Goal: Task Accomplishment & Management: Manage account settings

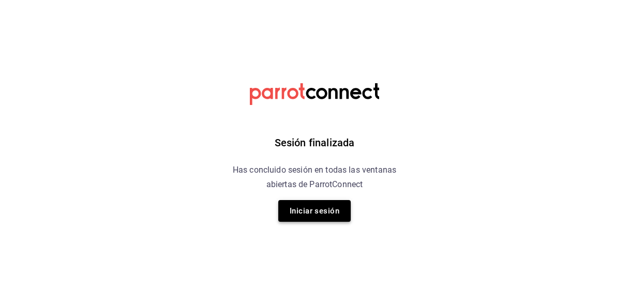
click at [312, 217] on button "Iniciar sesión" at bounding box center [314, 211] width 72 height 22
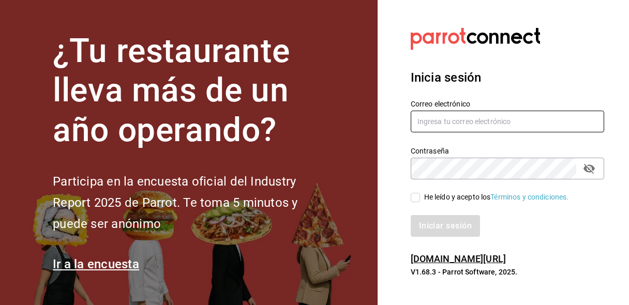
type input "lariletayf@gmail.com"
click at [416, 203] on div "Iniciar sesión" at bounding box center [502, 220] width 206 height 34
click at [414, 204] on div "Iniciar sesión" at bounding box center [502, 220] width 206 height 34
click at [414, 198] on input "He leído y acepto los Términos y condiciones." at bounding box center [415, 197] width 9 height 9
checkbox input "true"
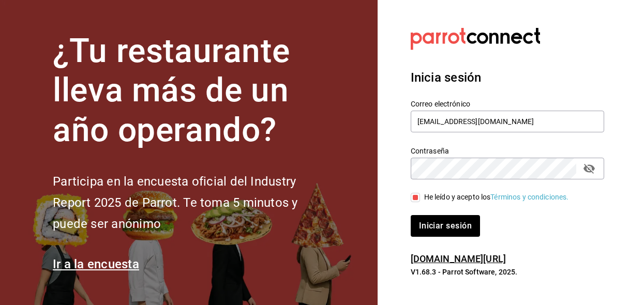
click at [419, 243] on div "Inicia sesión Correo electrónico lariletayf@gmail.com Contraseña Contraseña He …" at bounding box center [508, 153] width 194 height 194
click at [419, 231] on button "Iniciar sesión" at bounding box center [446, 226] width 70 height 22
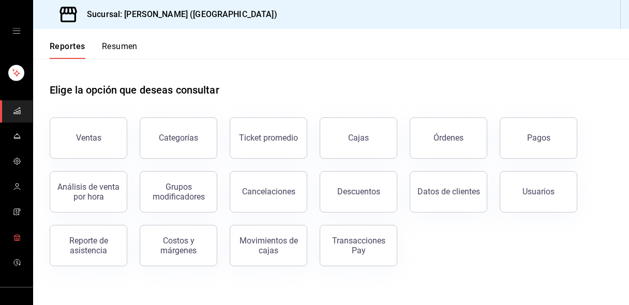
click at [18, 236] on icon "mailbox folders" at bounding box center [17, 237] width 8 height 8
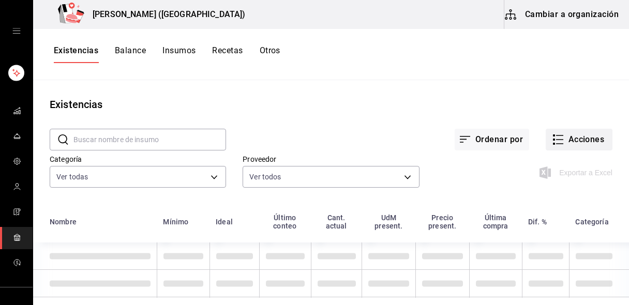
click at [573, 140] on button "Acciones" at bounding box center [579, 140] width 67 height 22
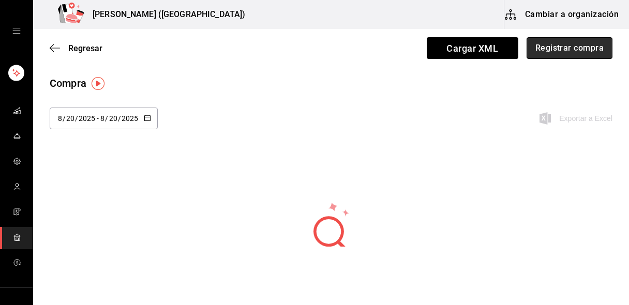
click at [583, 53] on button "Registrar compra" at bounding box center [570, 48] width 86 height 22
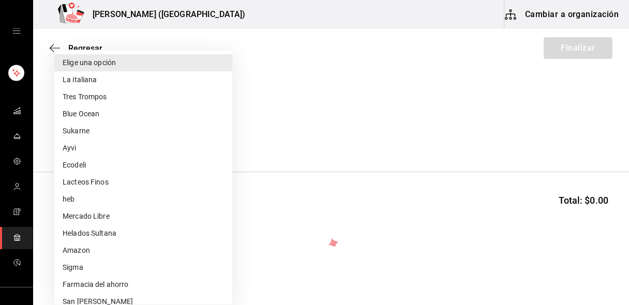
click at [90, 135] on body "Nikkori (Lindavista) Cambiar a organización Regresar Finalizar Compra Proveedor…" at bounding box center [314, 123] width 629 height 247
click at [102, 182] on li "Lacteos Finos" at bounding box center [143, 182] width 178 height 17
type input "3e657753-1bac-49d6-83d3-0a3cce967dfe"
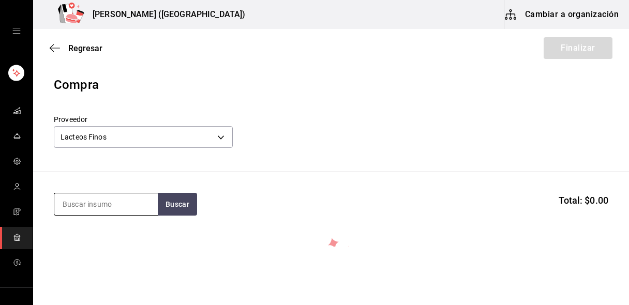
click at [92, 205] on input at bounding box center [106, 205] width 104 height 22
type input "queso"
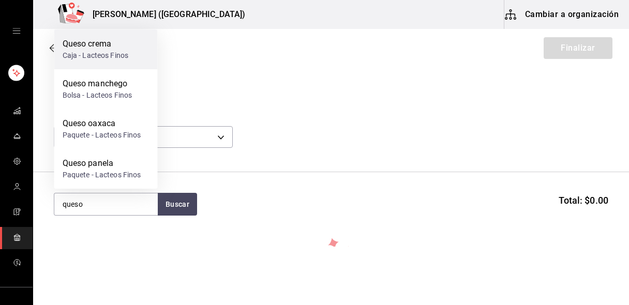
click at [101, 57] on div "Caja - Lacteos Finos" at bounding box center [96, 55] width 66 height 11
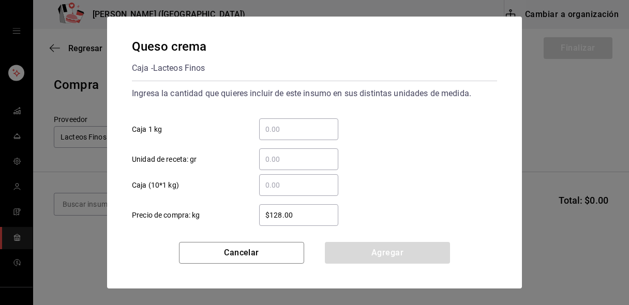
click at [284, 136] on div "​" at bounding box center [298, 130] width 79 height 22
click at [284, 136] on input "​ Caja 1 kg" at bounding box center [298, 129] width 79 height 12
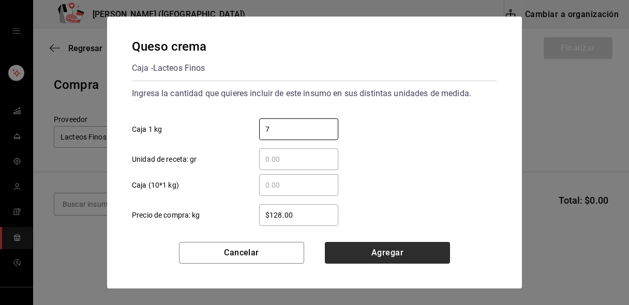
type input "7"
click at [354, 252] on button "Agregar" at bounding box center [387, 253] width 125 height 22
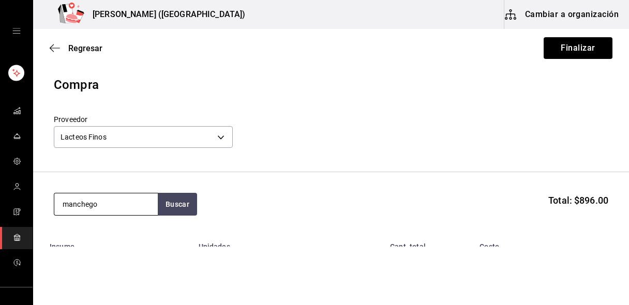
type input "manchego"
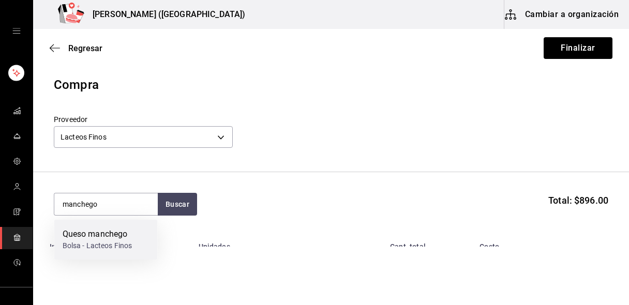
click at [138, 247] on div "Queso manchego Bolsa - Lacteos Finos" at bounding box center [106, 240] width 104 height 40
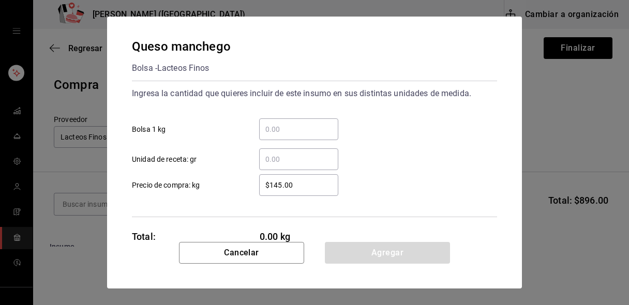
click at [283, 129] on input "​ Bolsa 1 kg" at bounding box center [298, 129] width 79 height 12
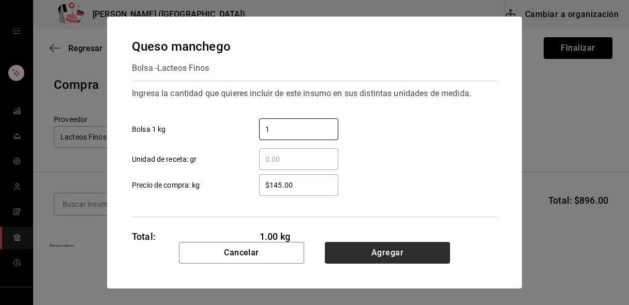
type input "1"
click at [364, 255] on button "Agregar" at bounding box center [387, 253] width 125 height 22
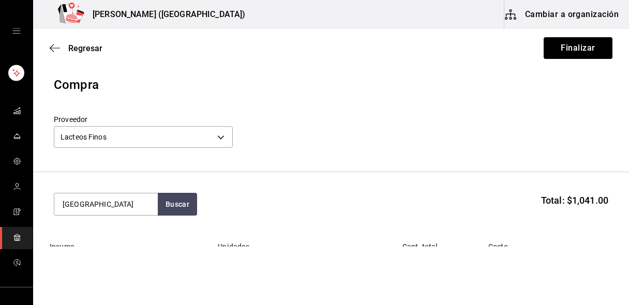
type input "[GEOGRAPHIC_DATA]"
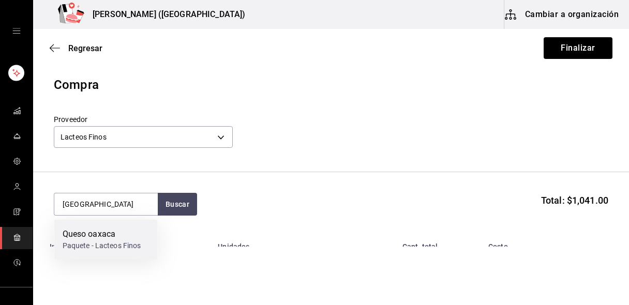
click at [85, 231] on div "Queso oaxaca" at bounding box center [102, 234] width 79 height 12
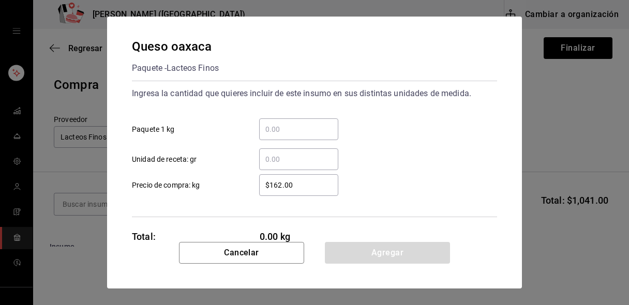
click at [317, 136] on div "​" at bounding box center [298, 130] width 79 height 22
click at [317, 136] on input "​ Paquete 1 kg" at bounding box center [298, 129] width 79 height 12
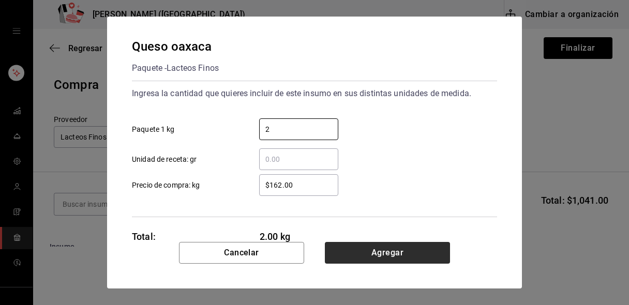
type input "2"
click at [361, 261] on button "Agregar" at bounding box center [387, 253] width 125 height 22
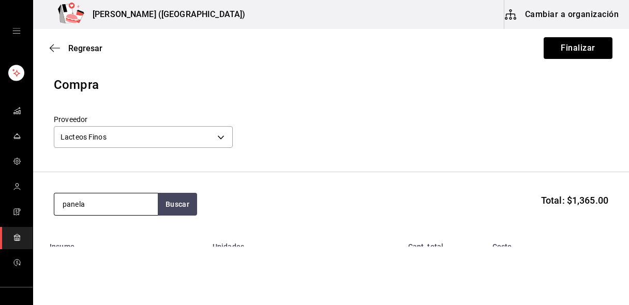
type input "panela"
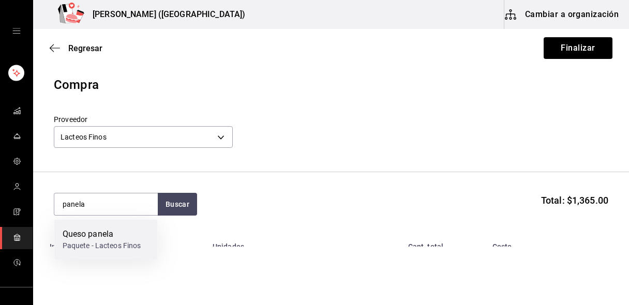
click at [125, 240] on div "Queso panela" at bounding box center [102, 234] width 79 height 12
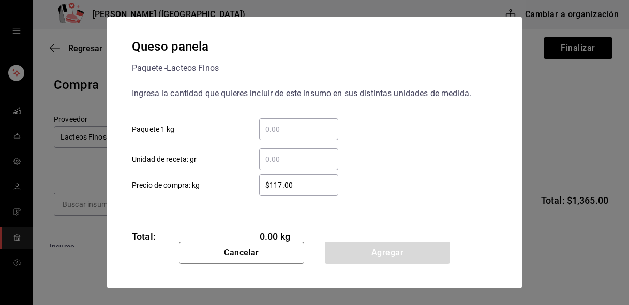
click at [291, 138] on div "​" at bounding box center [298, 130] width 79 height 22
click at [291, 136] on input "​ Paquete 1 kg" at bounding box center [298, 129] width 79 height 12
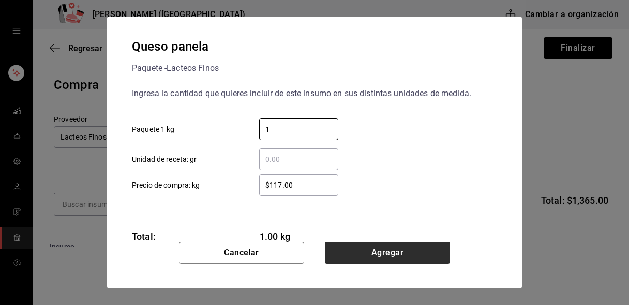
type input "1"
click at [347, 255] on button "Agregar" at bounding box center [387, 253] width 125 height 22
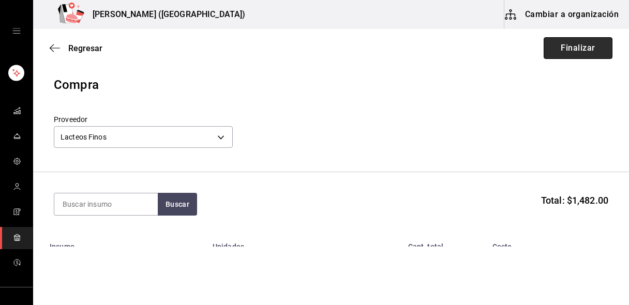
click at [584, 47] on button "Finalizar" at bounding box center [578, 48] width 69 height 22
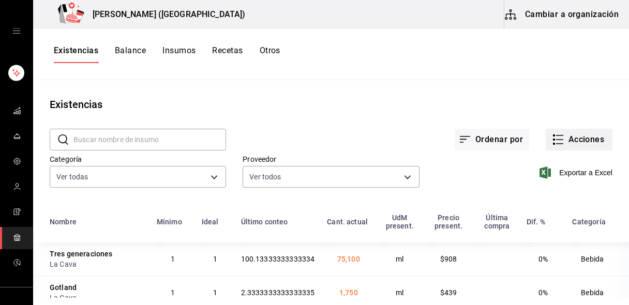
click at [568, 136] on button "Acciones" at bounding box center [579, 140] width 67 height 22
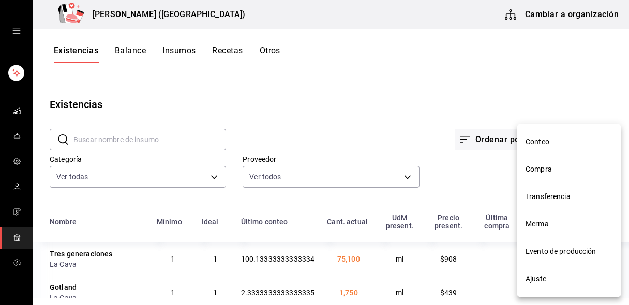
click at [548, 167] on span "Compra" at bounding box center [569, 169] width 87 height 11
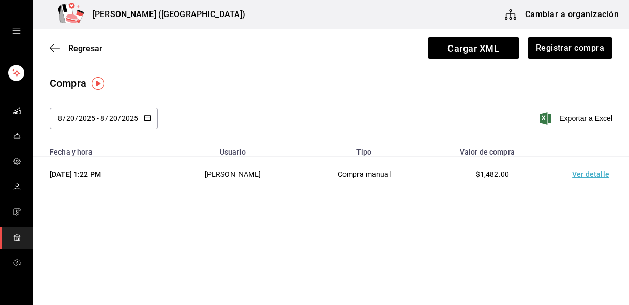
click at [562, 59] on div "Regresar Cargar XML Registrar compra" at bounding box center [331, 48] width 596 height 38
click at [545, 47] on button "Registrar compra" at bounding box center [570, 48] width 86 height 22
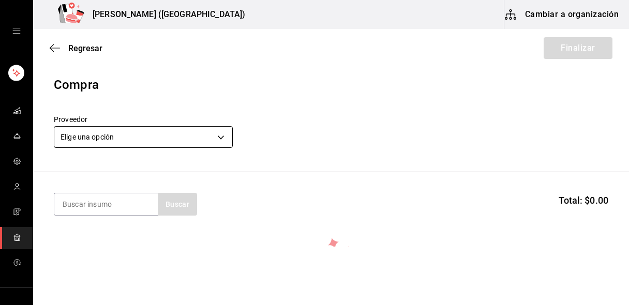
click at [188, 141] on body "Nikkori (Lindavista) Cambiar a organización Regresar Finalizar Compra Proveedor…" at bounding box center [314, 123] width 629 height 247
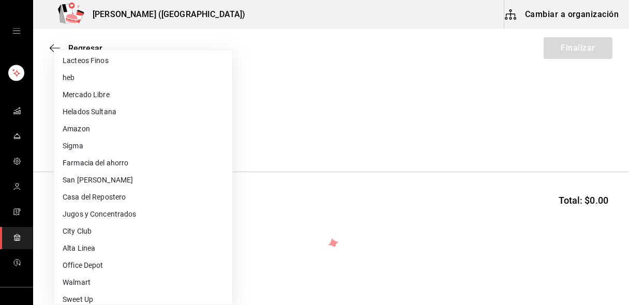
scroll to position [120, 0]
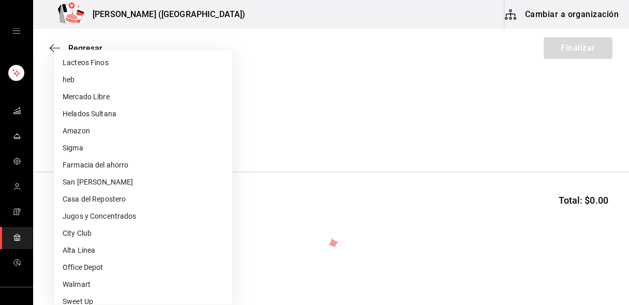
click at [124, 214] on li "Jugos y Concentrados" at bounding box center [143, 216] width 178 height 17
type input "3ac217bf-2e84-4fd5-ac83-aacc8b40e14e"
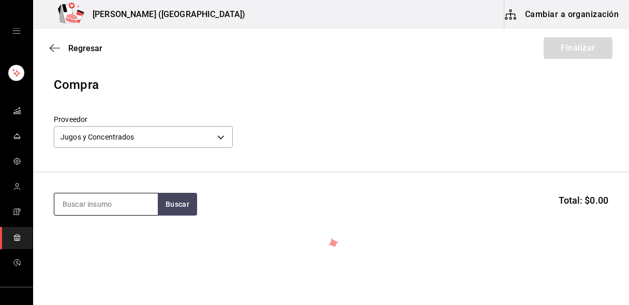
click at [102, 207] on input at bounding box center [106, 205] width 104 height 22
type input "k"
type input "limon"
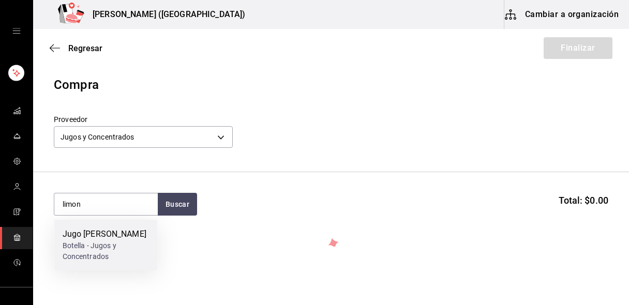
click at [80, 243] on div "Botella - Jugos y Concentrados" at bounding box center [106, 252] width 87 height 22
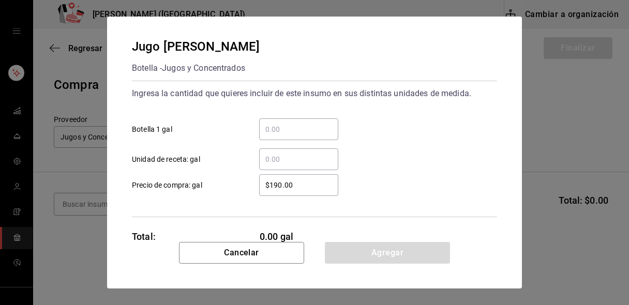
click at [280, 136] on div "​" at bounding box center [298, 130] width 79 height 22
click at [280, 136] on input "​ Botella 1 gal" at bounding box center [298, 129] width 79 height 12
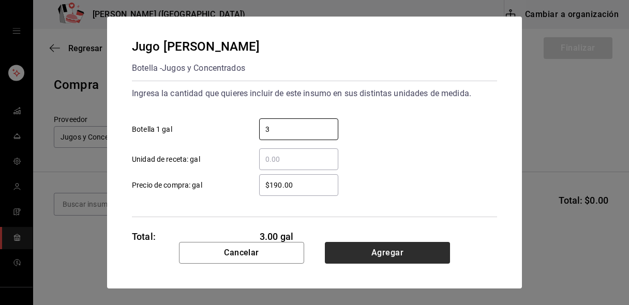
type input "3"
click at [343, 251] on button "Agregar" at bounding box center [387, 253] width 125 height 22
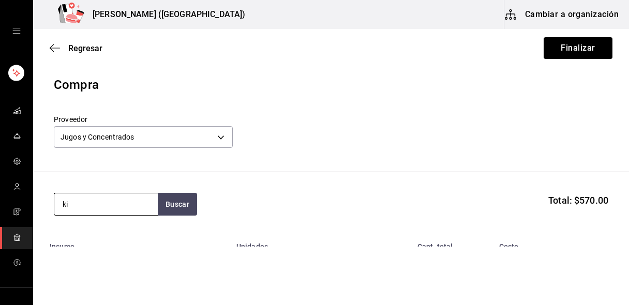
type input "k"
click at [78, 208] on input "limon" at bounding box center [106, 205] width 104 height 22
type input "naranja"
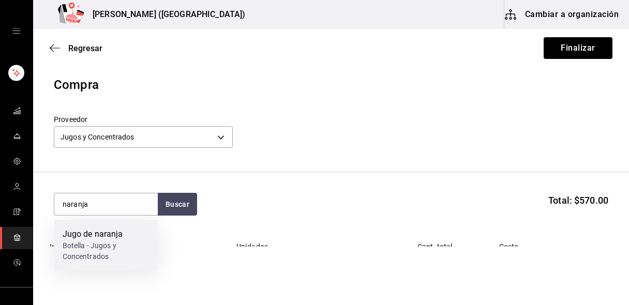
click at [88, 251] on div "Botella - Jugos y Concentrados" at bounding box center [106, 252] width 87 height 22
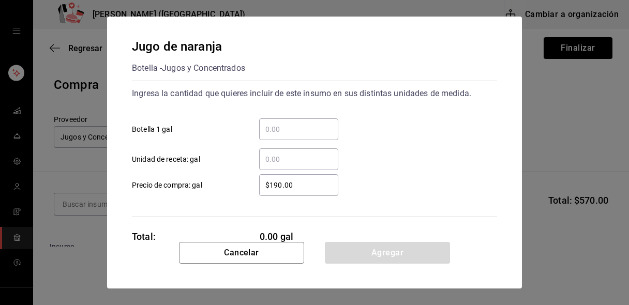
click at [297, 140] on div "​" at bounding box center [298, 130] width 79 height 22
click at [297, 136] on input "​ Botella 1 gal" at bounding box center [298, 129] width 79 height 12
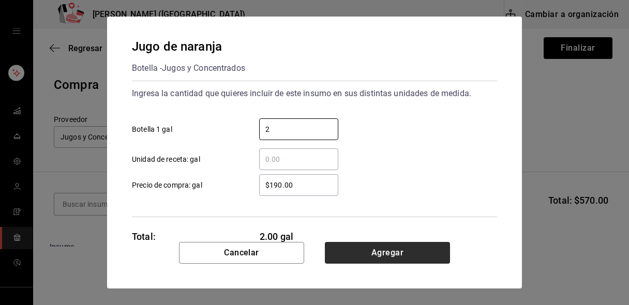
type input "2"
click at [386, 256] on button "Agregar" at bounding box center [387, 253] width 125 height 22
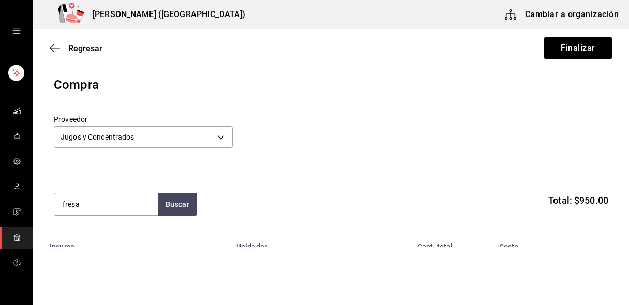
type input "fresa"
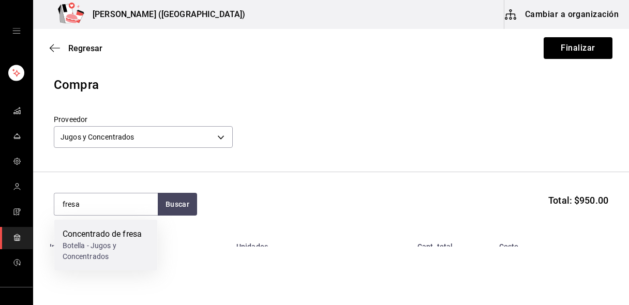
click at [115, 243] on div "Botella - Jugos y Concentrados" at bounding box center [106, 252] width 87 height 22
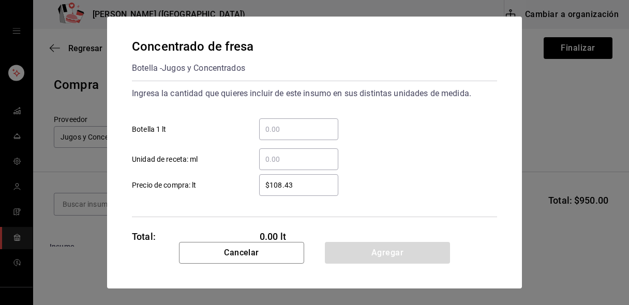
click at [291, 135] on input "​ Botella 1 lt" at bounding box center [298, 129] width 79 height 12
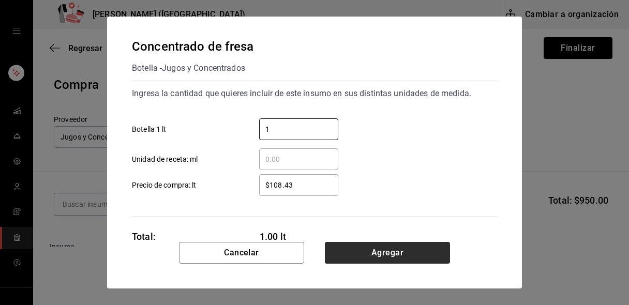
type input "1"
click at [369, 249] on button "Agregar" at bounding box center [387, 253] width 125 height 22
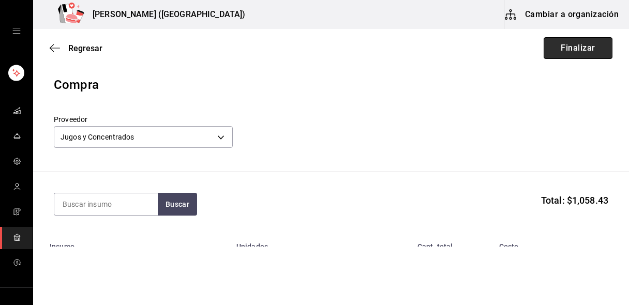
click at [571, 51] on button "Finalizar" at bounding box center [578, 48] width 69 height 22
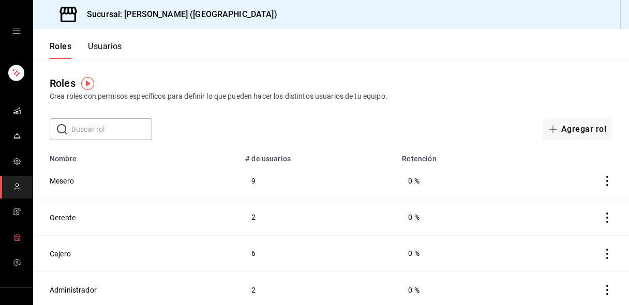
click at [13, 241] on icon "mailbox folders" at bounding box center [17, 237] width 8 height 8
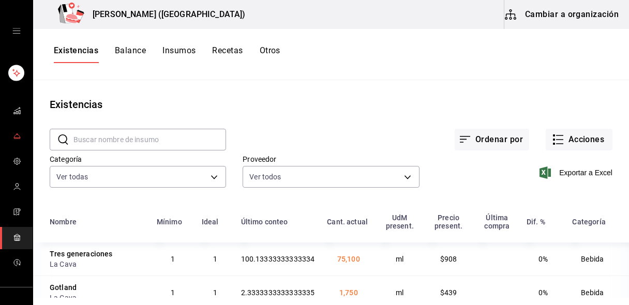
click at [13, 135] on icon "mailbox folders" at bounding box center [17, 136] width 8 height 8
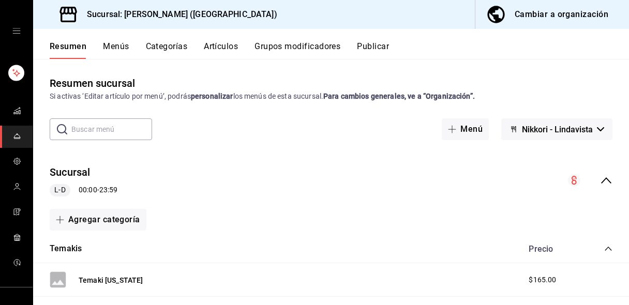
click at [116, 46] on button "Menús" at bounding box center [116, 50] width 26 height 18
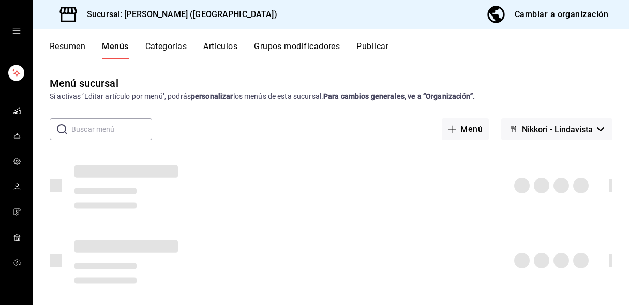
click at [223, 43] on button "Artículos" at bounding box center [220, 50] width 34 height 18
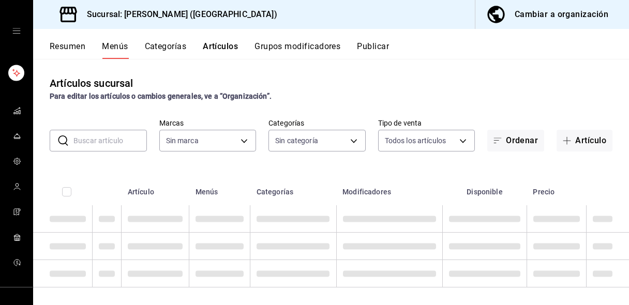
click at [223, 43] on button "Artículos" at bounding box center [220, 50] width 35 height 18
type input "985a5b61-14d9-43ab-b2aa-55677bfd4284"
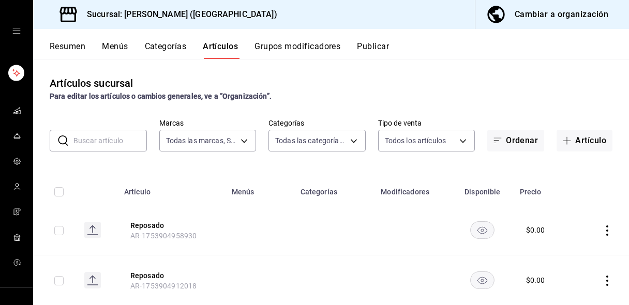
type input "8074d83f-9777-4b00-8546-e3852ba7c7ab,a2d265d3-95b3-4e0d-9ea9-e692089af0d6,4cf8d…"
click at [107, 144] on input "text" at bounding box center [111, 140] width 74 height 21
type input "yakitori"
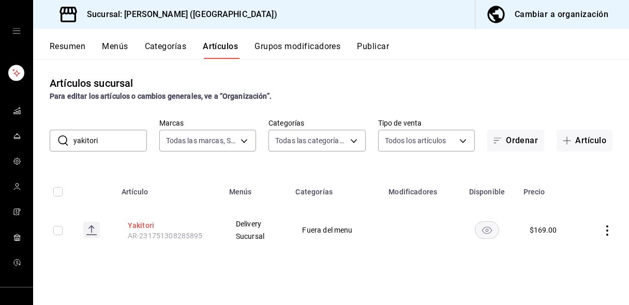
click at [145, 224] on button "Yakitori" at bounding box center [169, 226] width 83 height 10
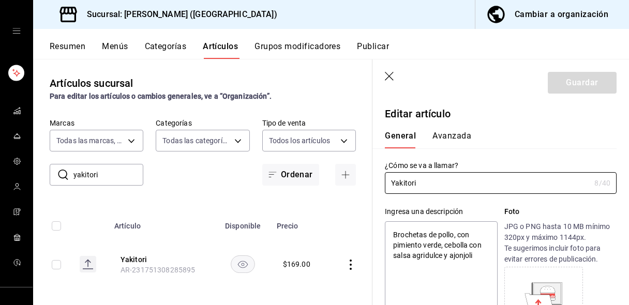
type textarea "x"
type input "$169.00"
type input "E48"
type input "90101500"
radio input "true"
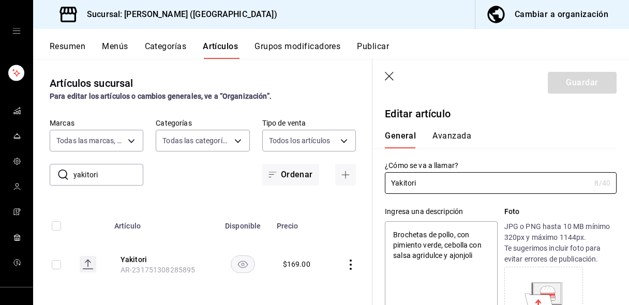
radio input "true"
type input "cf9abe18-a577-47b6-bedc-72638cc5cd1e"
click at [448, 135] on button "Avanzada" at bounding box center [452, 140] width 39 height 18
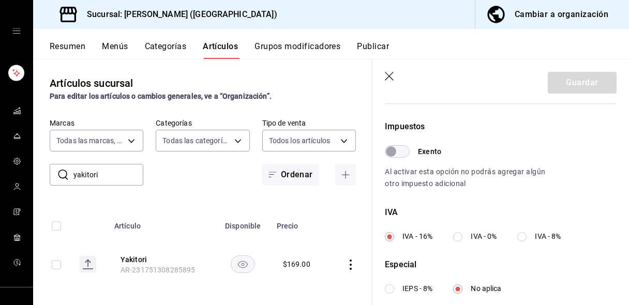
scroll to position [425, 0]
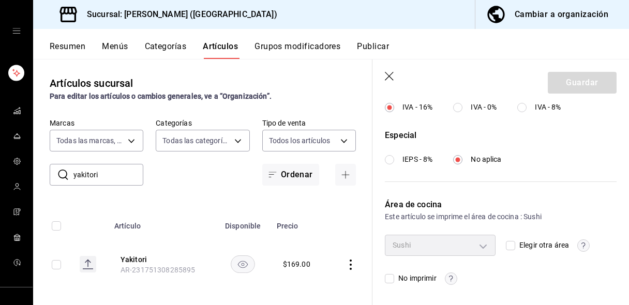
click at [508, 246] on input "Elegir otra área" at bounding box center [510, 245] width 9 height 9
checkbox input "true"
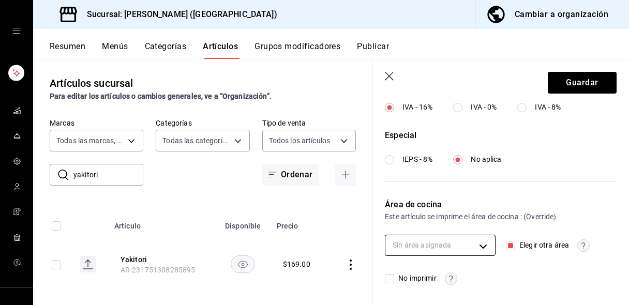
click at [469, 248] on body "Sucursal: Nikkori (Lindavista) Cambiar a organización Resumen Menús Categorías …" at bounding box center [314, 152] width 629 height 305
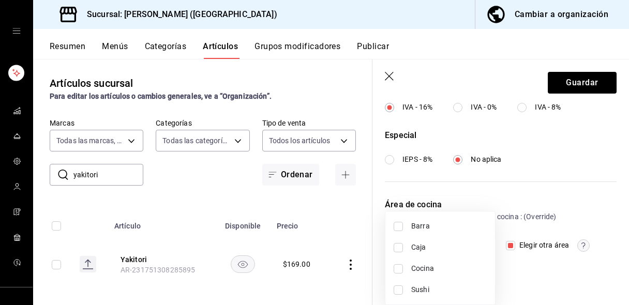
click at [435, 266] on span "Cocina" at bounding box center [450, 268] width 76 height 11
type input "bf683657-930e-4b29-9581-87f12acde262"
checkbox input "true"
click at [588, 89] on div at bounding box center [314, 152] width 629 height 305
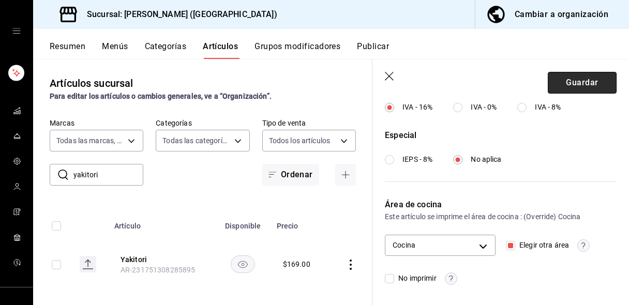
click at [584, 83] on button "Guardar" at bounding box center [582, 83] width 69 height 22
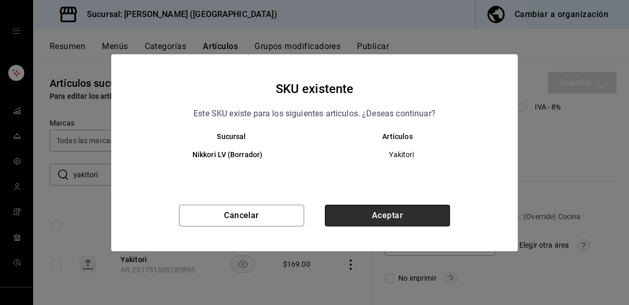
click at [408, 212] on button "Aceptar" at bounding box center [387, 216] width 125 height 22
